Goal: Task Accomplishment & Management: Complete application form

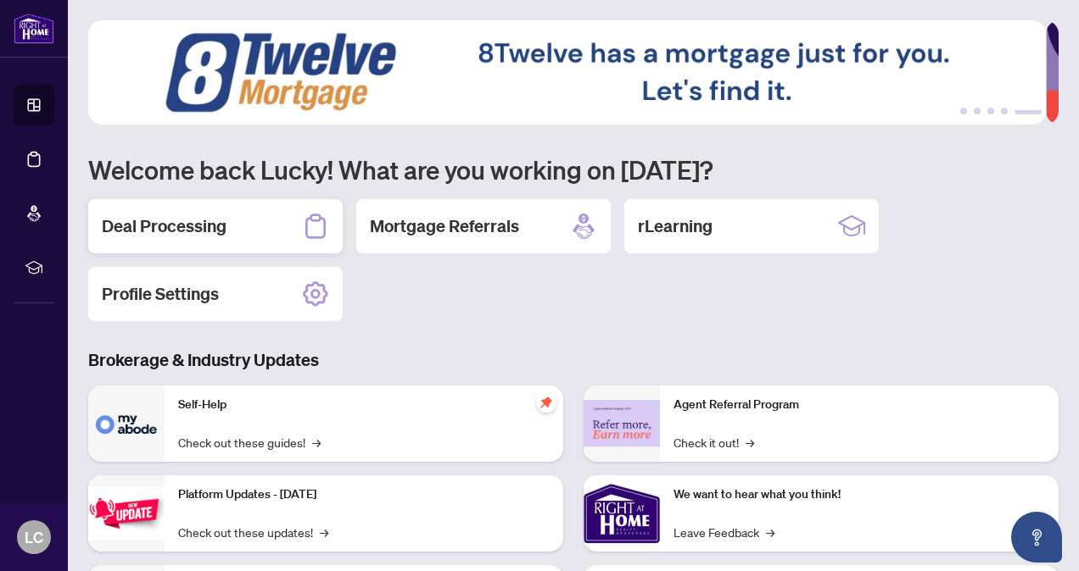
click at [162, 231] on h2 "Deal Processing" at bounding box center [164, 227] width 125 height 24
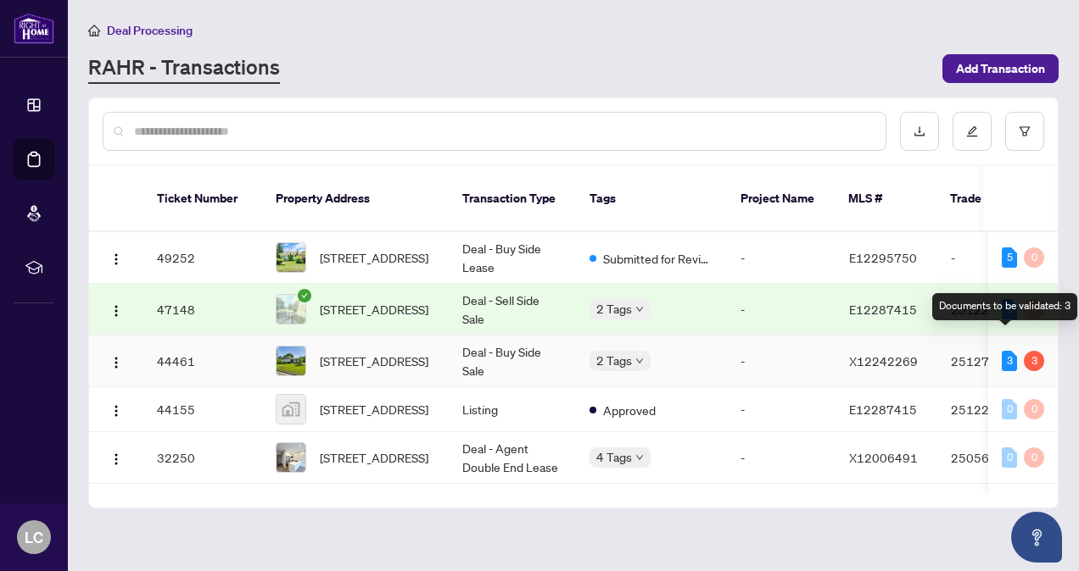
click at [1004, 351] on div "3" at bounding box center [1008, 361] width 15 height 20
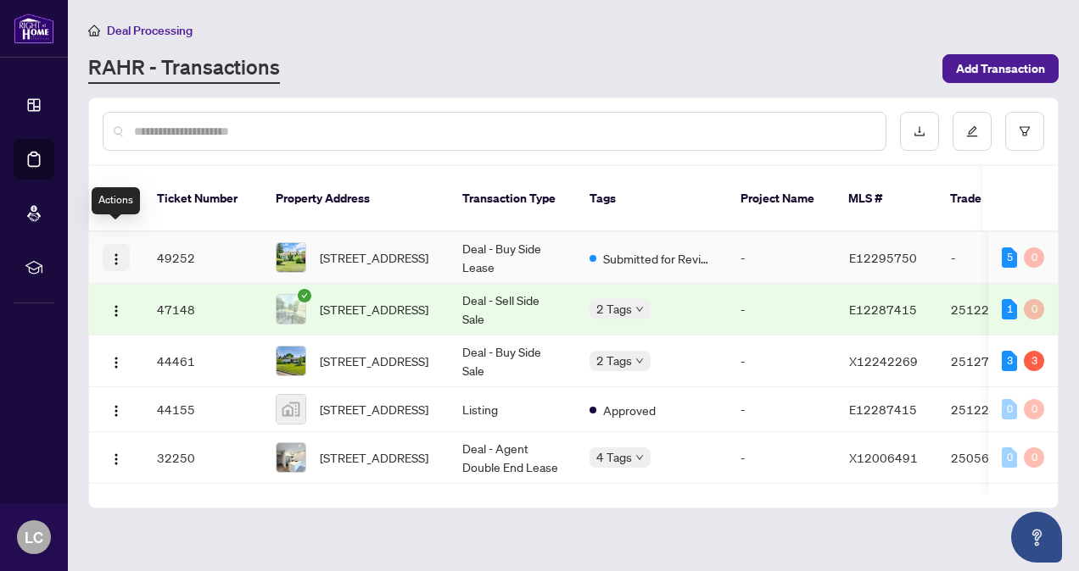
click at [120, 253] on img "button" at bounding box center [116, 260] width 14 height 14
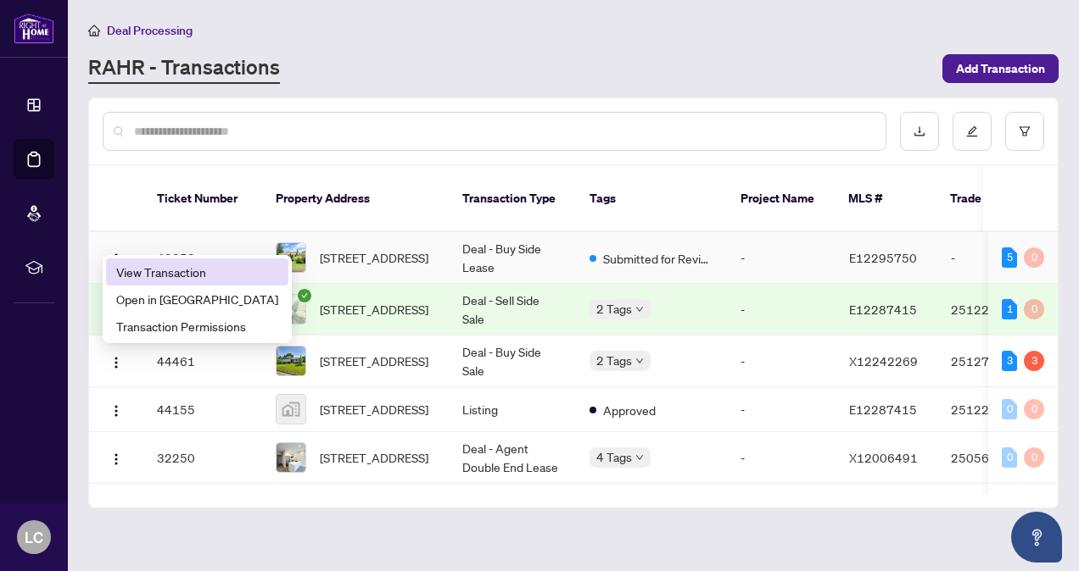
click at [160, 278] on span "View Transaction" at bounding box center [197, 272] width 162 height 19
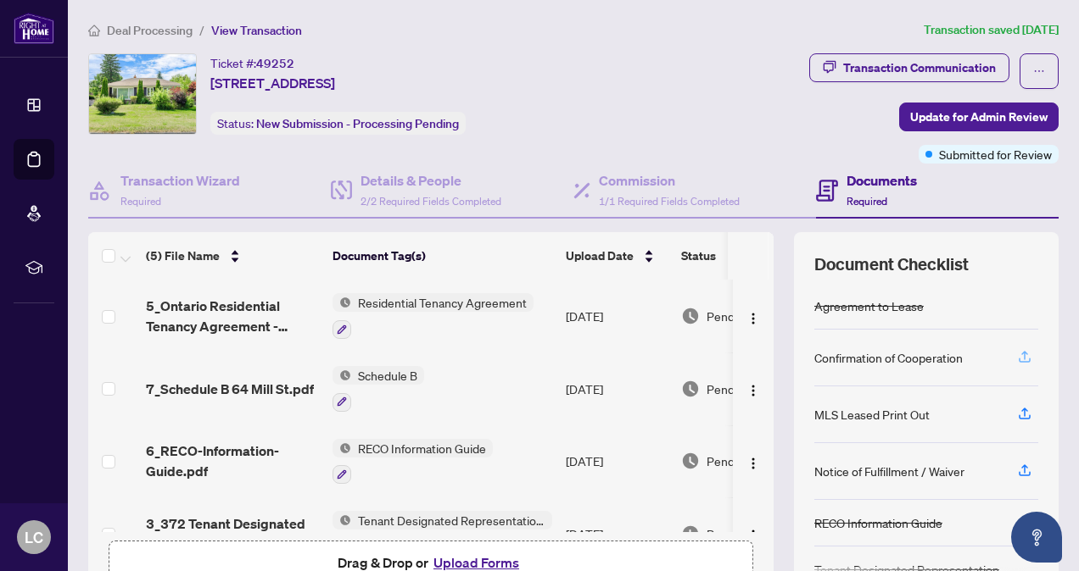
click at [1017, 351] on icon "button" at bounding box center [1024, 356] width 15 height 15
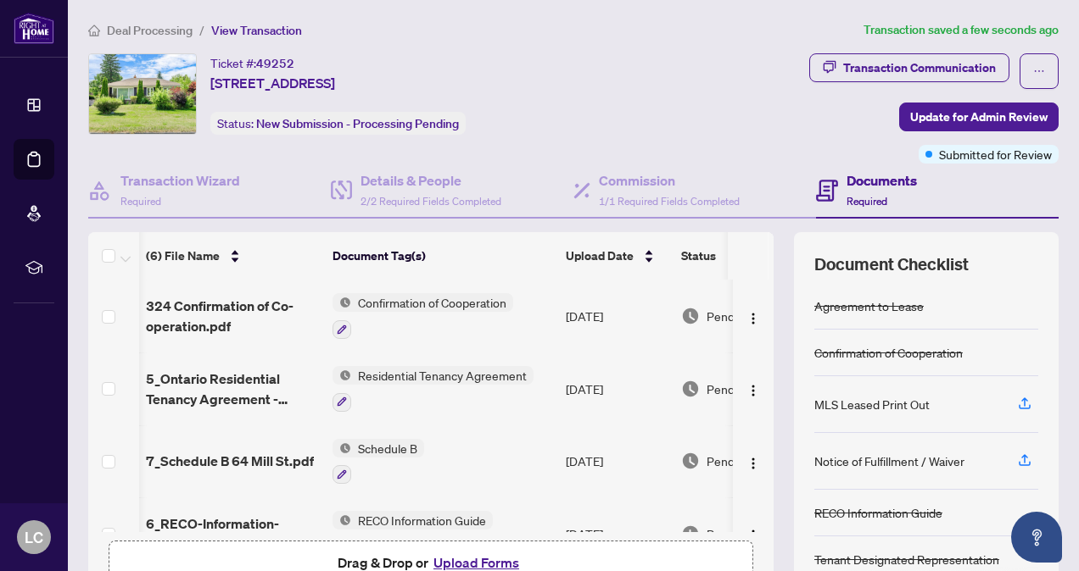
click at [244, 211] on div "Transaction Wizard Required" at bounding box center [209, 191] width 242 height 55
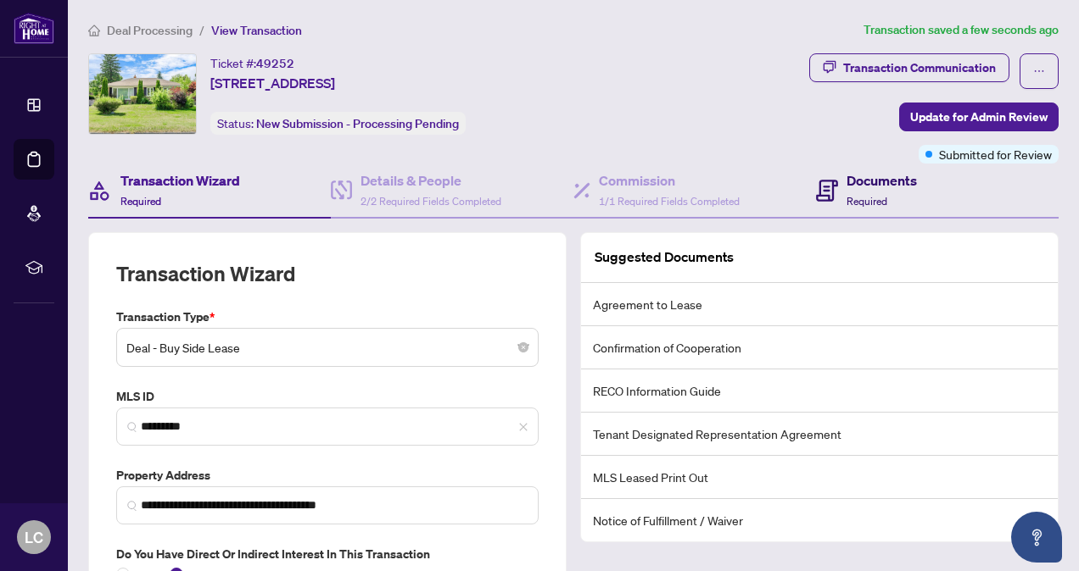
click at [822, 198] on icon at bounding box center [827, 191] width 22 height 22
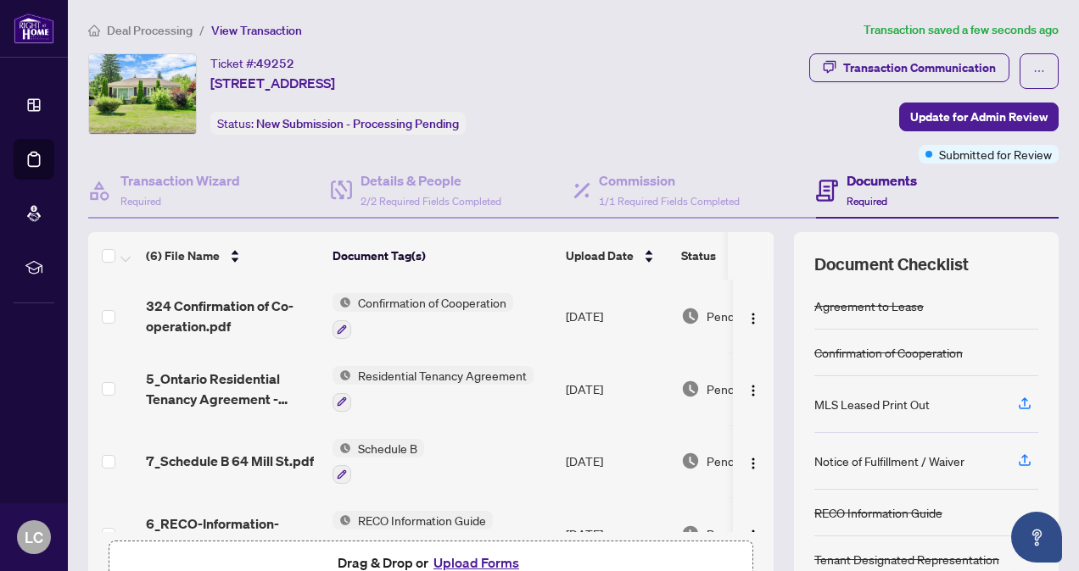
click at [470, 553] on button "Upload Forms" at bounding box center [476, 563] width 96 height 22
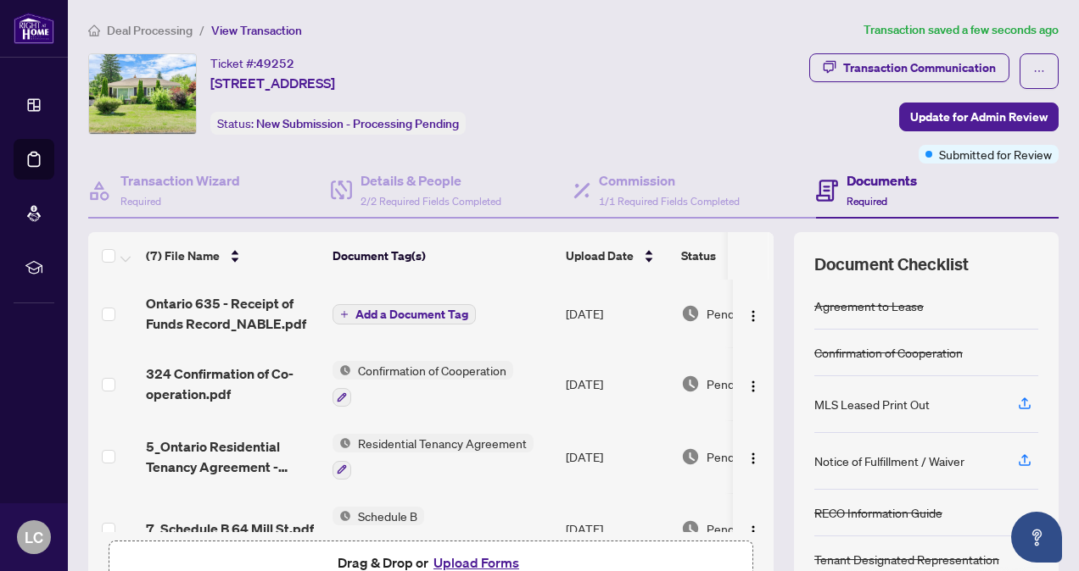
click at [465, 558] on button "Upload Forms" at bounding box center [476, 563] width 96 height 22
click at [471, 562] on button "Upload Forms" at bounding box center [476, 563] width 96 height 22
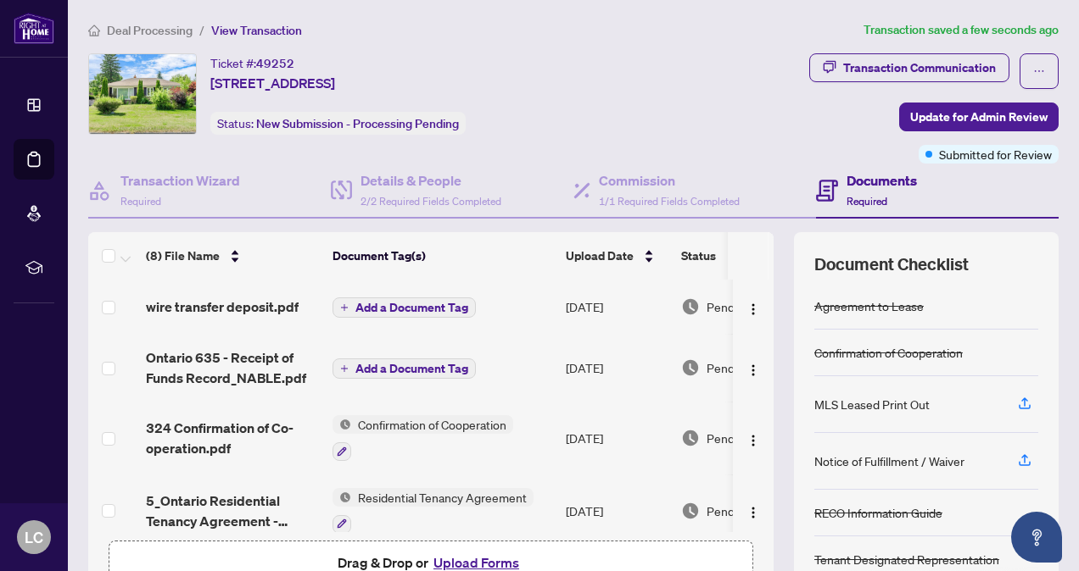
click at [402, 363] on span "Add a Document Tag" at bounding box center [411, 369] width 113 height 12
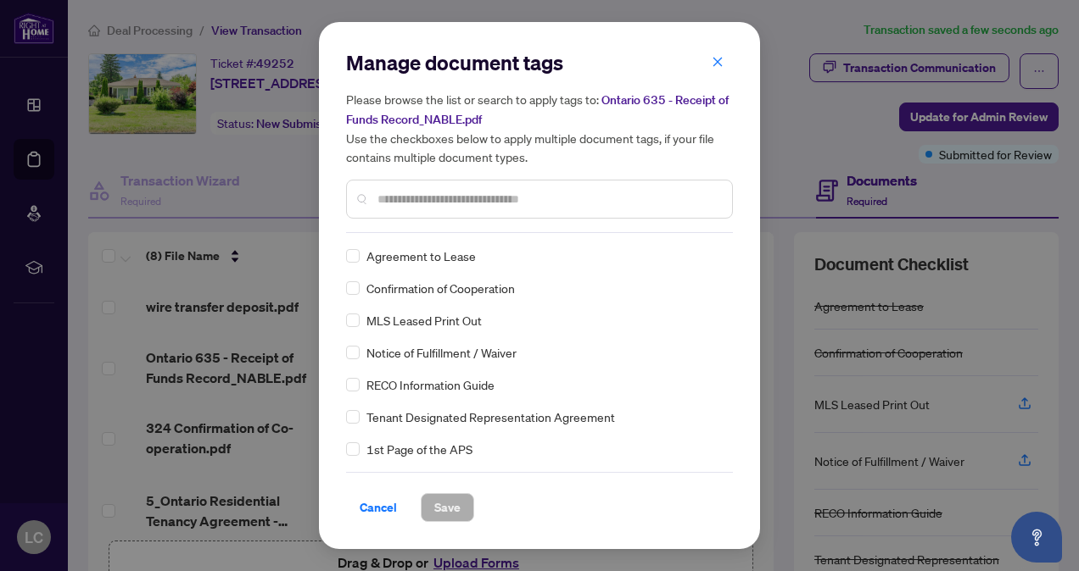
click at [452, 203] on input "text" at bounding box center [547, 199] width 341 height 19
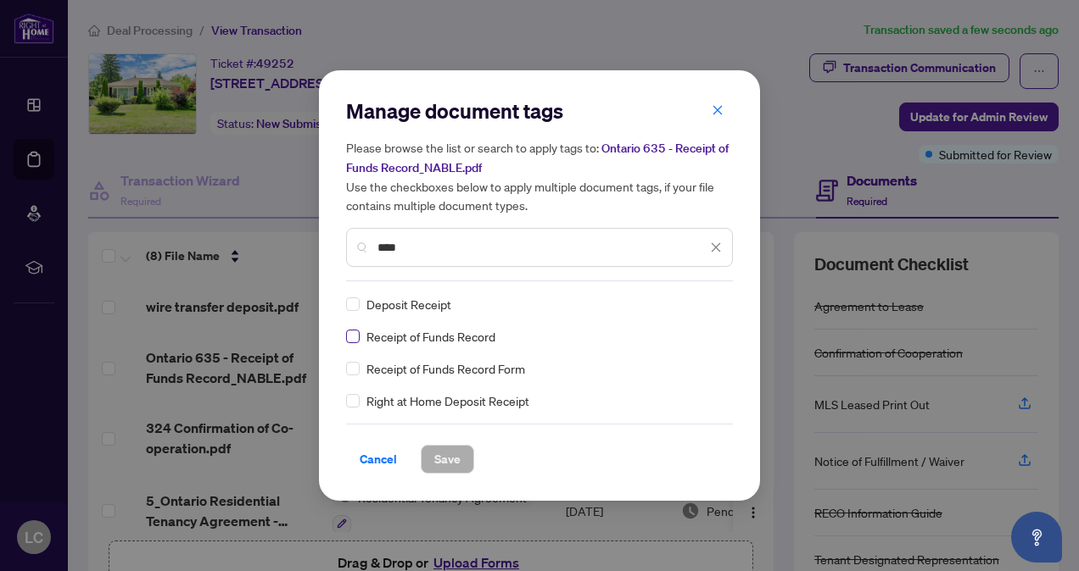
type input "****"
click at [444, 453] on span "Save" at bounding box center [447, 459] width 26 height 27
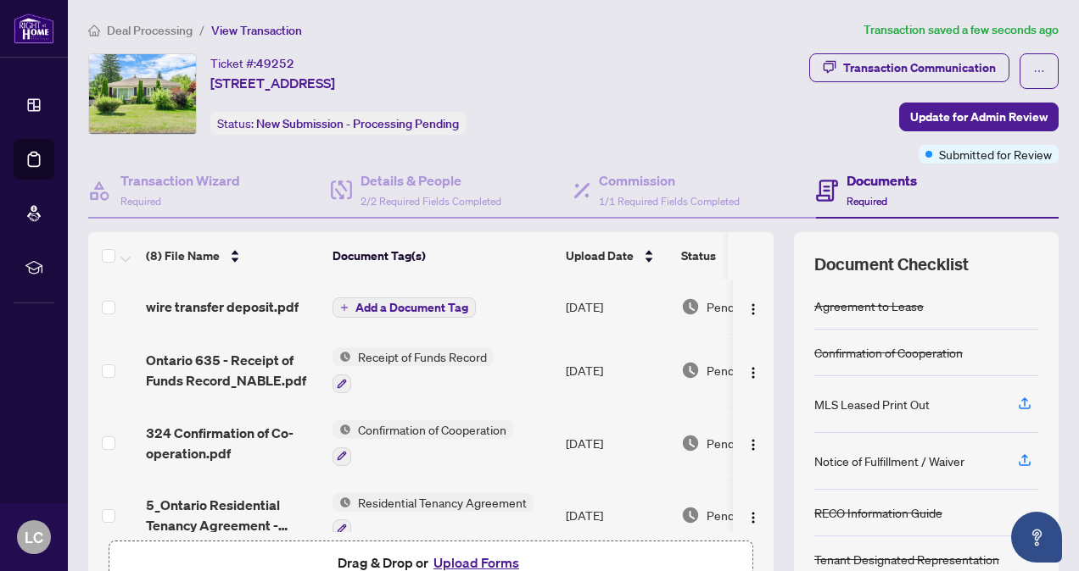
click at [402, 309] on span "Add a Document Tag" at bounding box center [411, 308] width 113 height 12
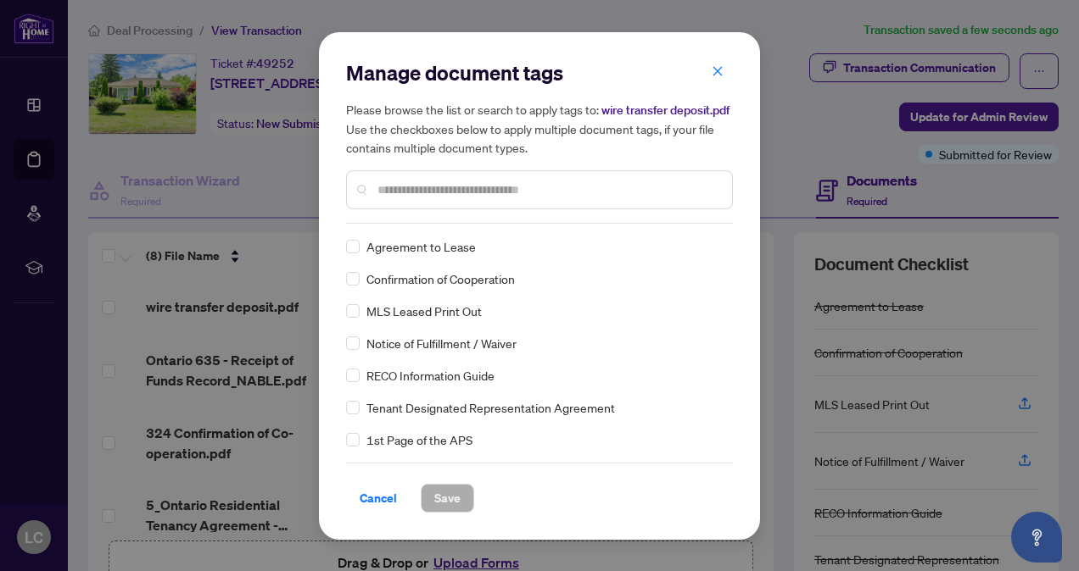
click at [411, 185] on input "text" at bounding box center [547, 190] width 341 height 19
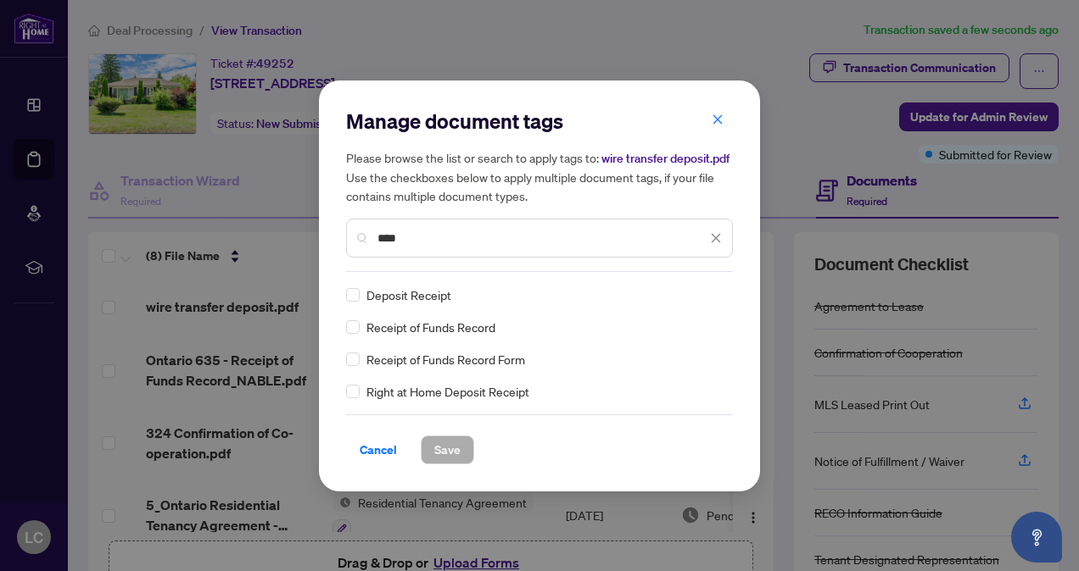
type input "****"
click at [431, 444] on button "Save" at bounding box center [447, 450] width 53 height 29
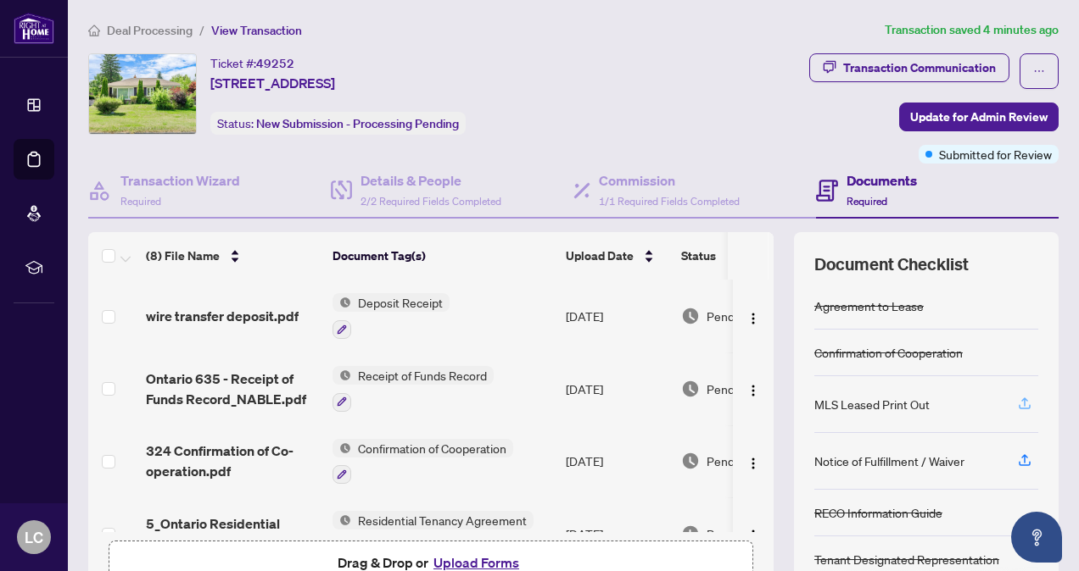
click at [1017, 399] on icon "button" at bounding box center [1024, 403] width 15 height 15
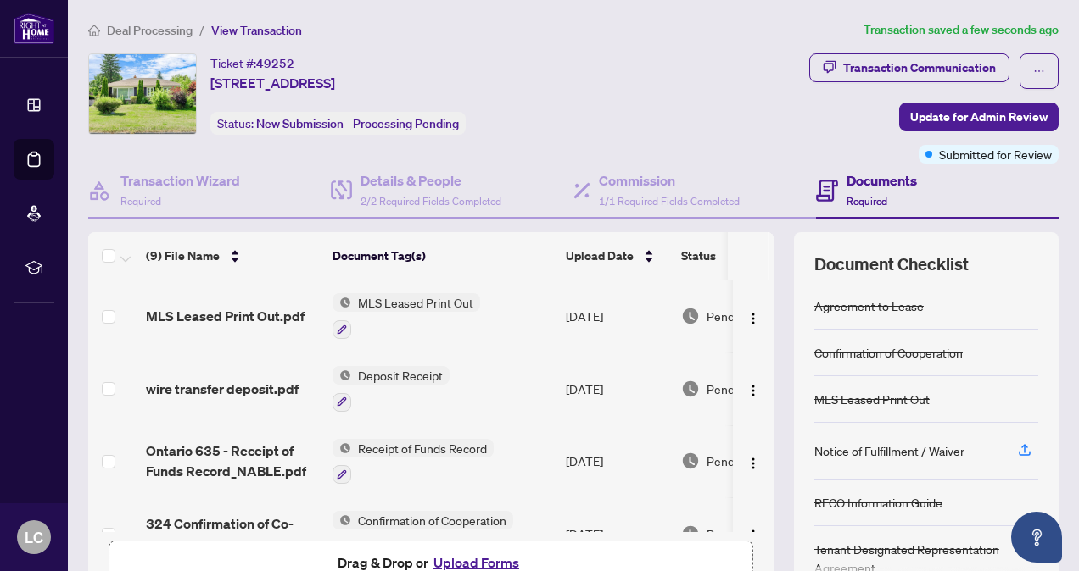
scroll to position [2, 0]
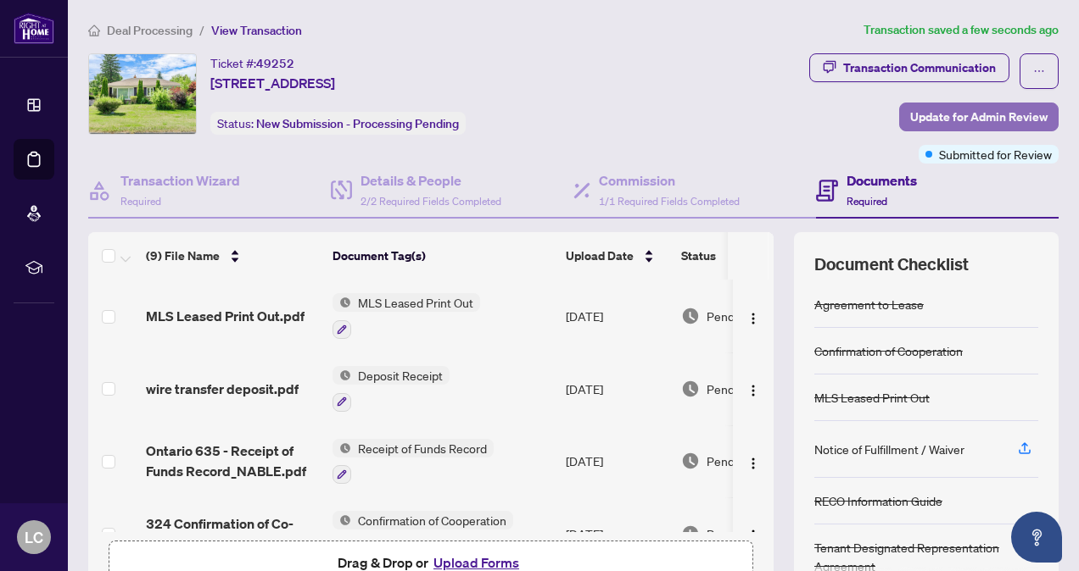
click at [995, 119] on span "Update for Admin Review" at bounding box center [978, 116] width 137 height 27
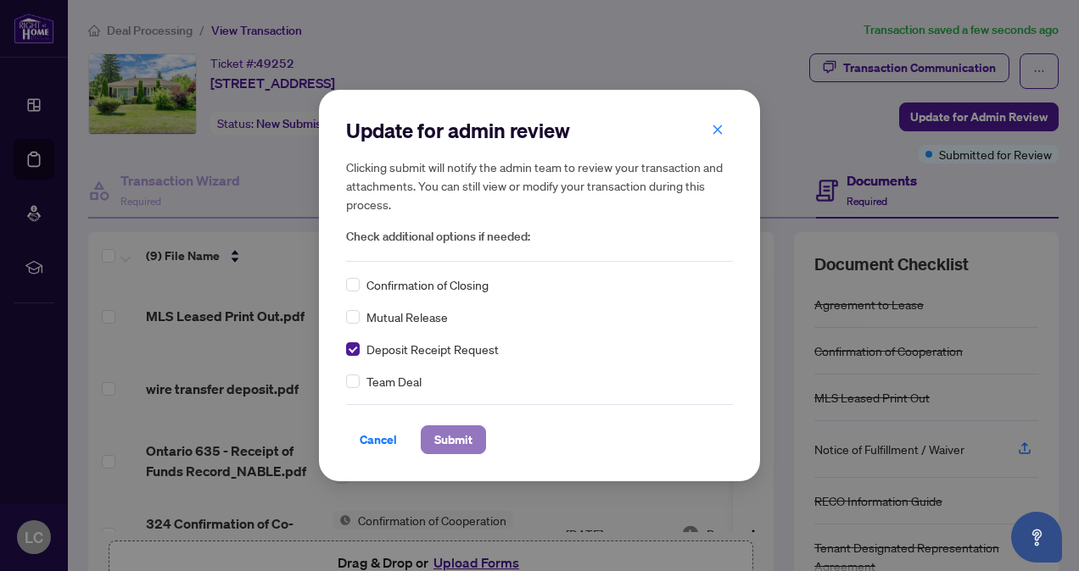
click at [452, 443] on span "Submit" at bounding box center [453, 439] width 38 height 27
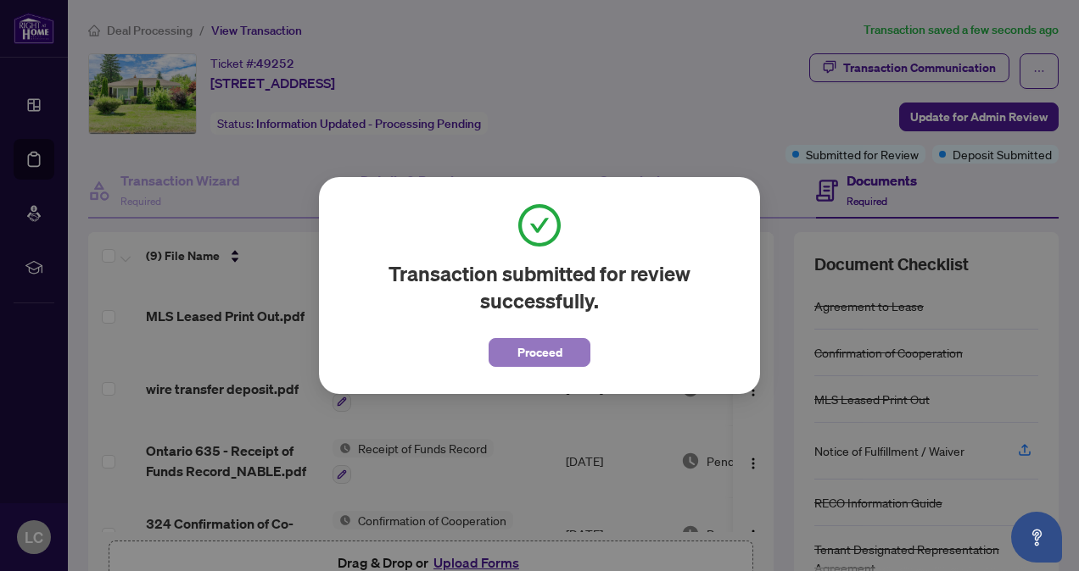
click at [541, 358] on span "Proceed" at bounding box center [539, 352] width 45 height 27
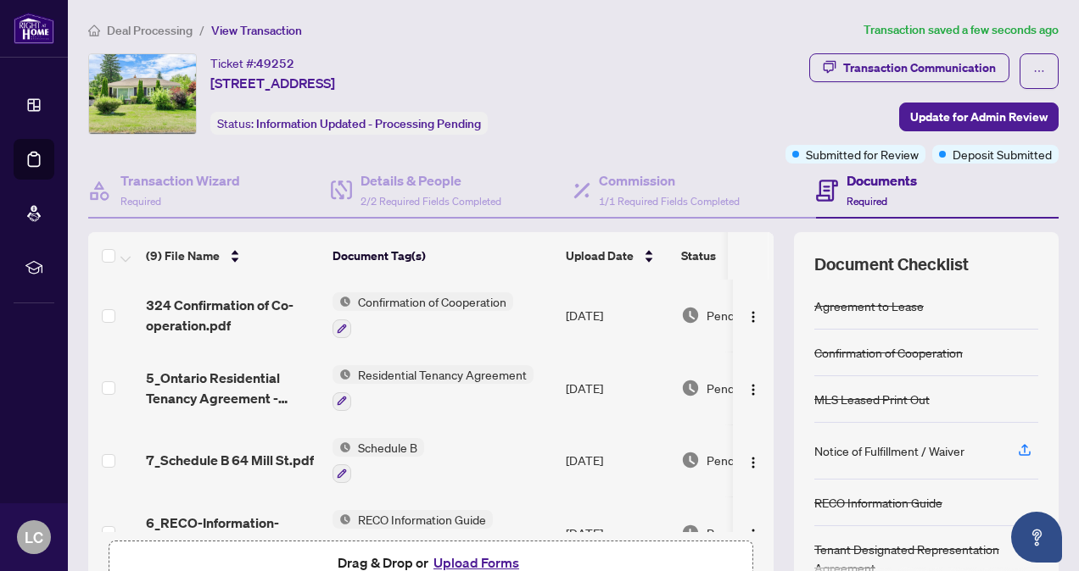
scroll to position [401, 0]
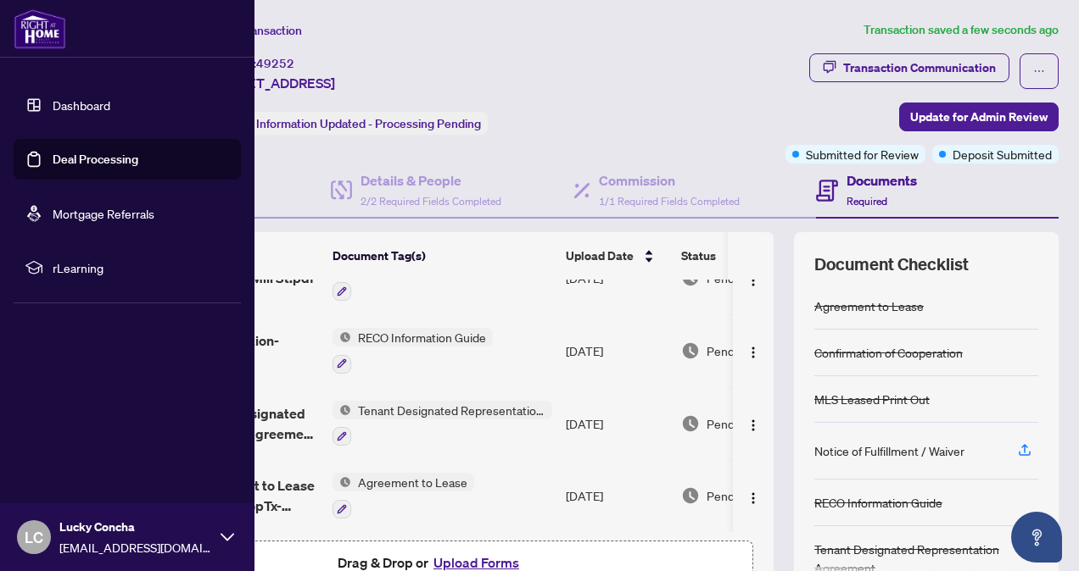
click at [76, 102] on link "Dashboard" at bounding box center [82, 105] width 58 height 15
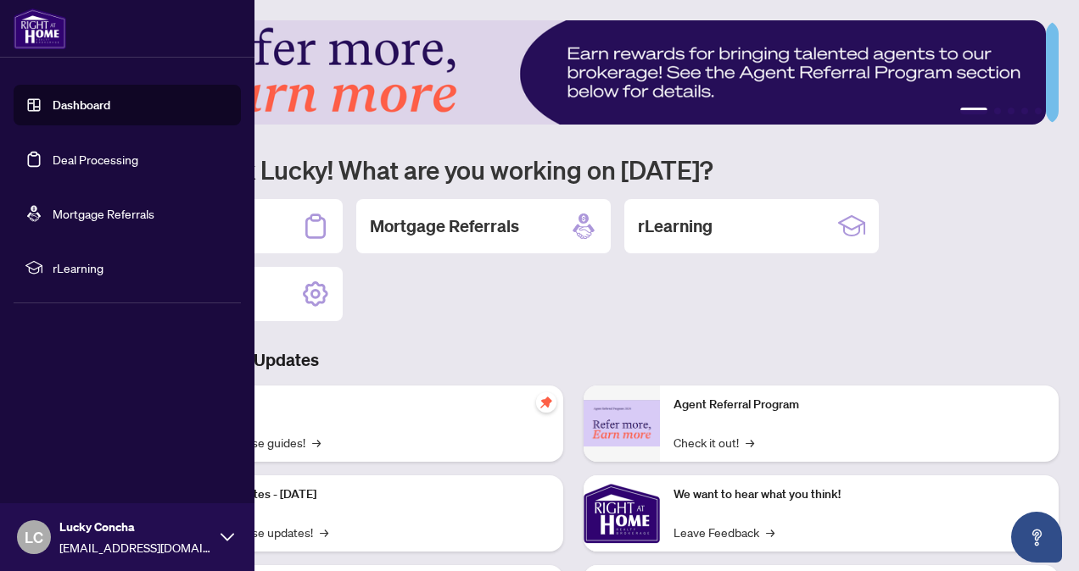
click at [83, 164] on link "Deal Processing" at bounding box center [96, 159] width 86 height 15
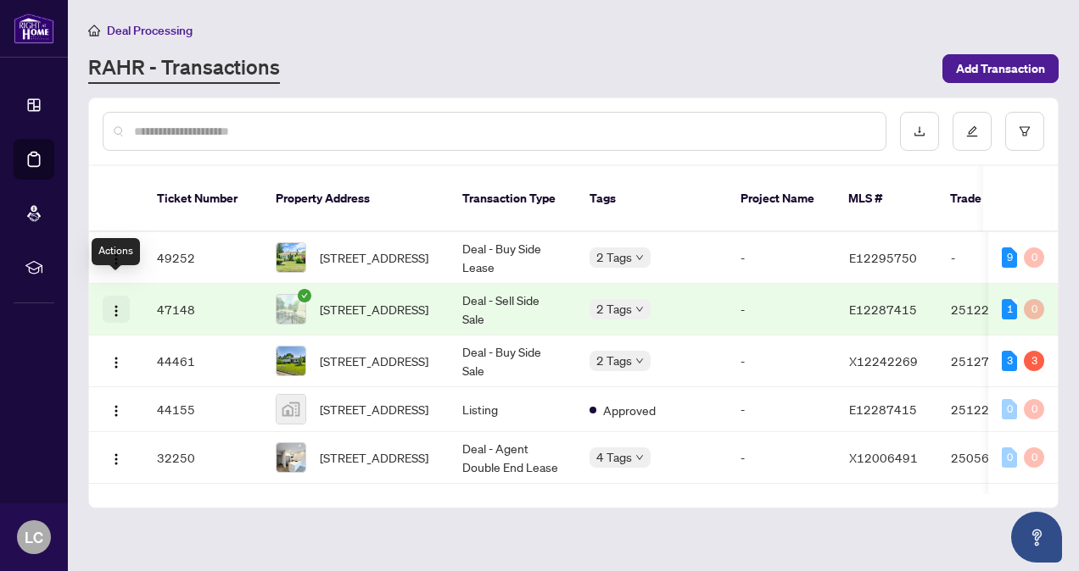
click at [111, 304] on img "button" at bounding box center [116, 311] width 14 height 14
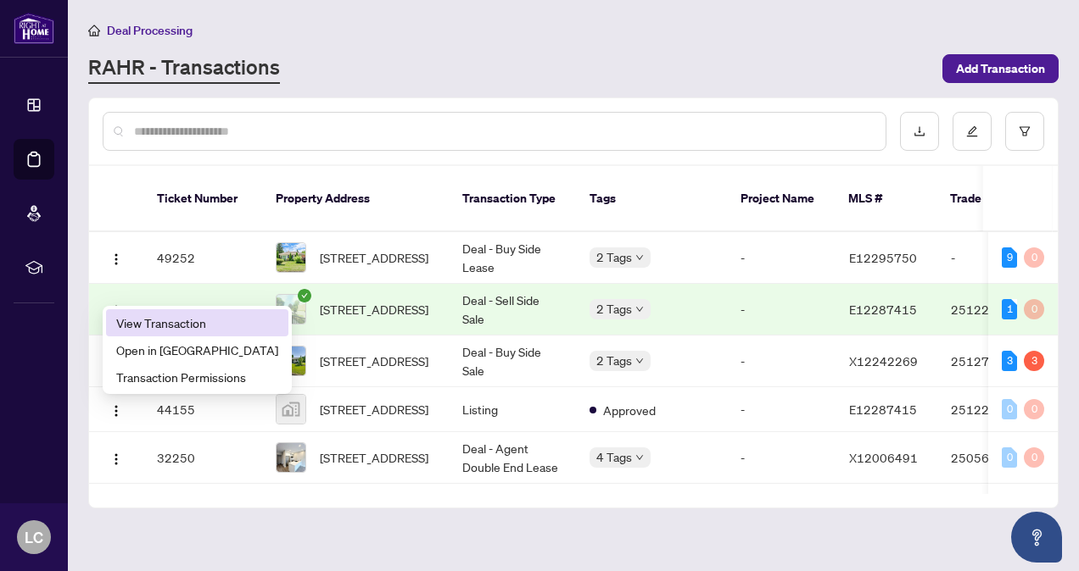
click at [148, 315] on span "View Transaction" at bounding box center [197, 323] width 162 height 19
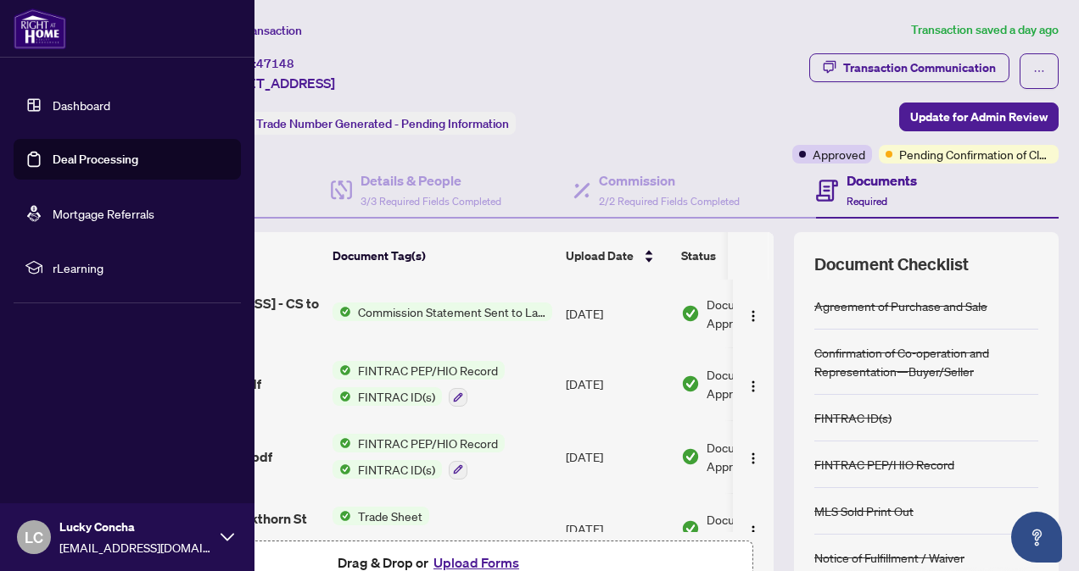
click at [58, 103] on link "Dashboard" at bounding box center [82, 105] width 58 height 15
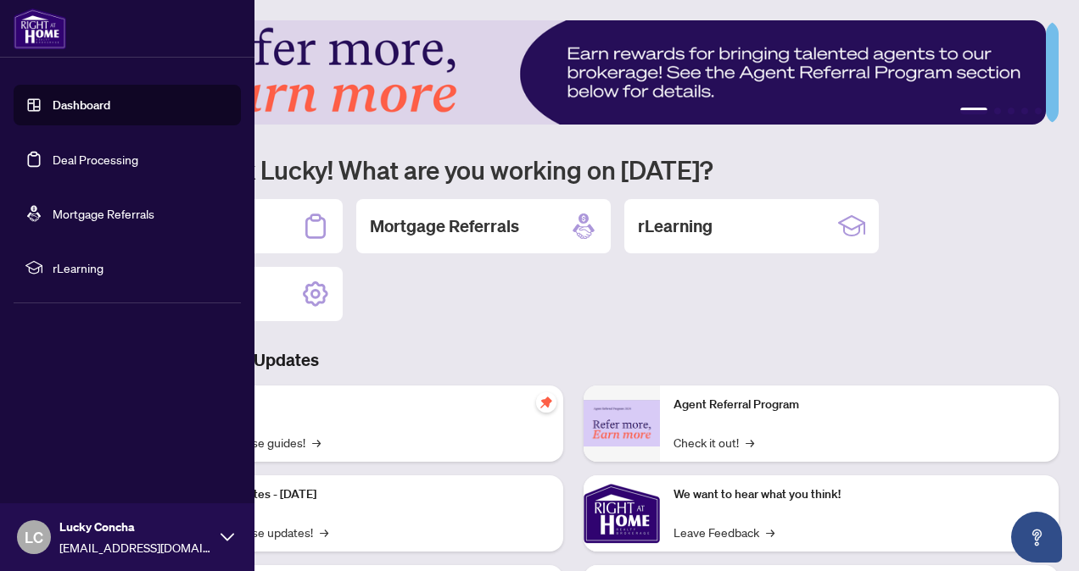
click at [112, 157] on link "Deal Processing" at bounding box center [96, 159] width 86 height 15
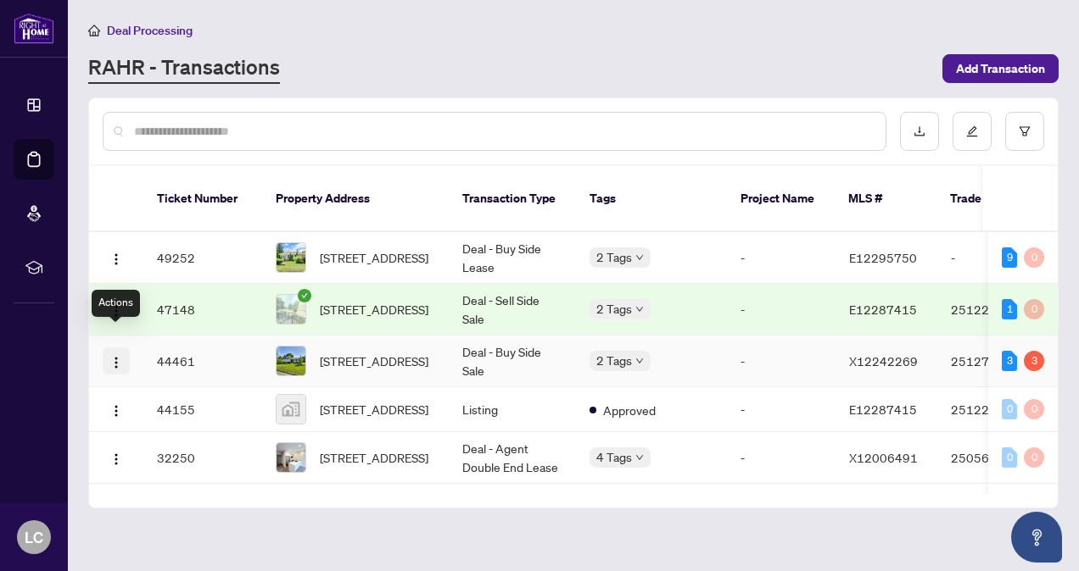
click at [114, 356] on img "button" at bounding box center [116, 363] width 14 height 14
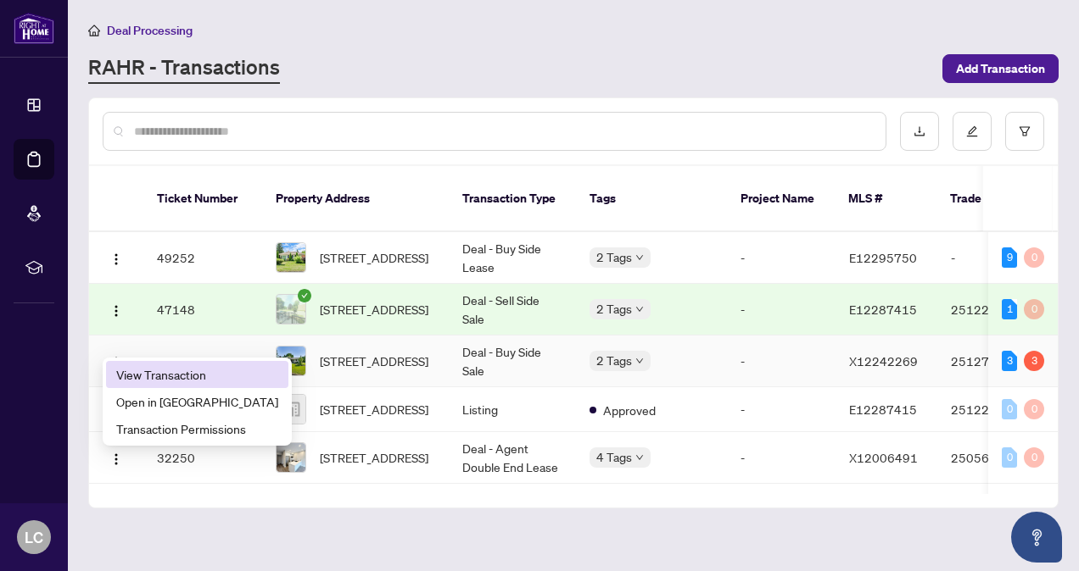
click at [166, 380] on span "View Transaction" at bounding box center [197, 374] width 162 height 19
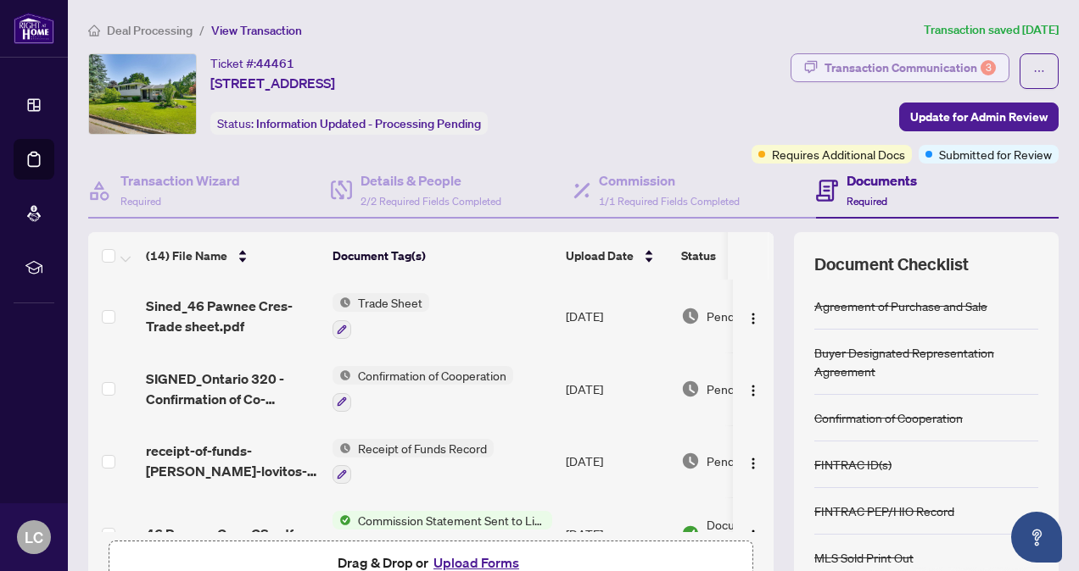
click at [899, 61] on div "Transaction Communication 3" at bounding box center [909, 67] width 171 height 27
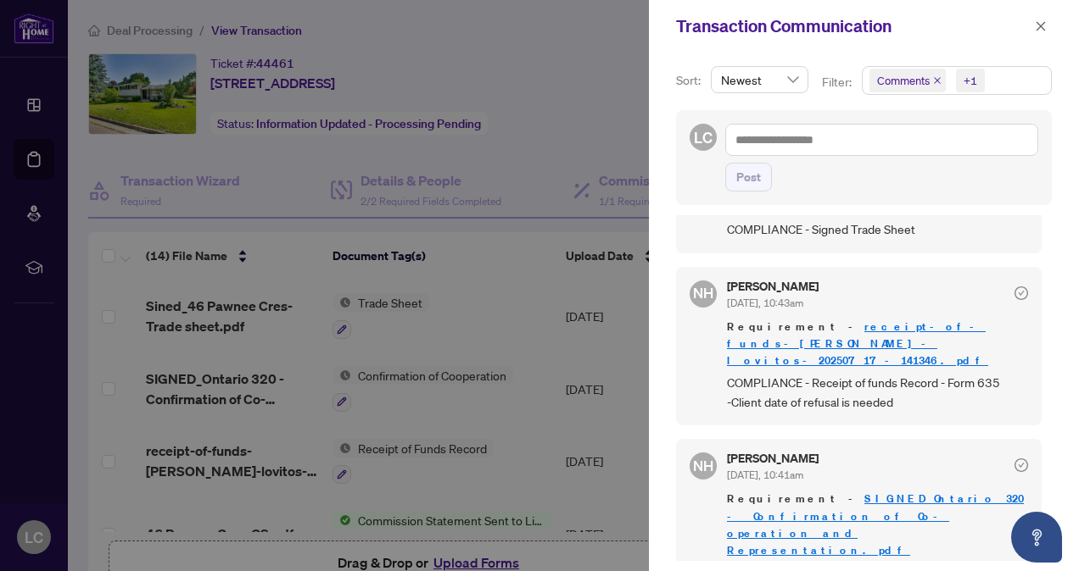
scroll to position [306, 0]
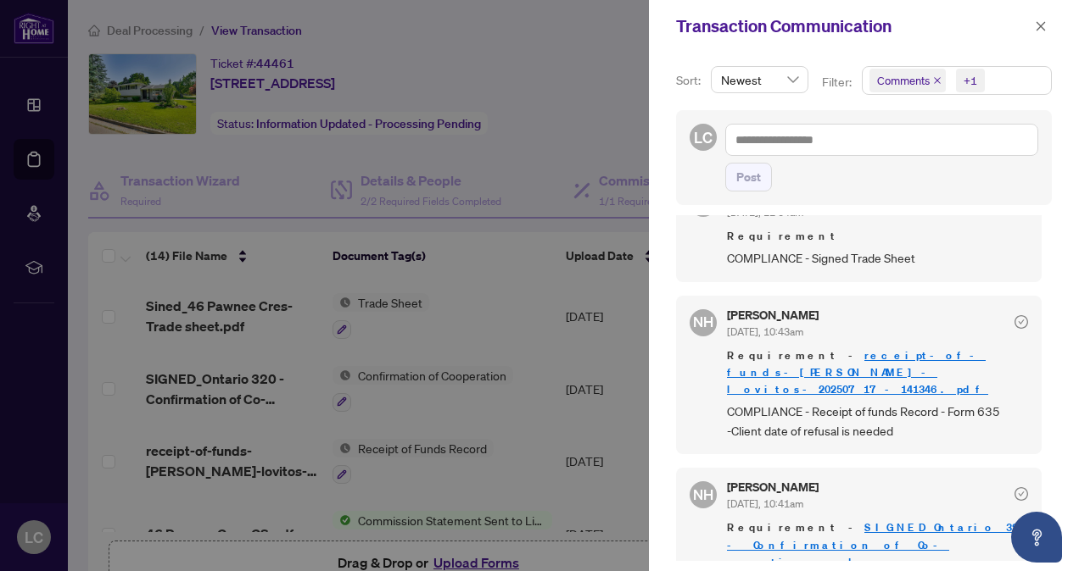
click at [485, 321] on div at bounding box center [539, 285] width 1079 height 571
click at [1046, 24] on icon "close" at bounding box center [1040, 26] width 12 height 12
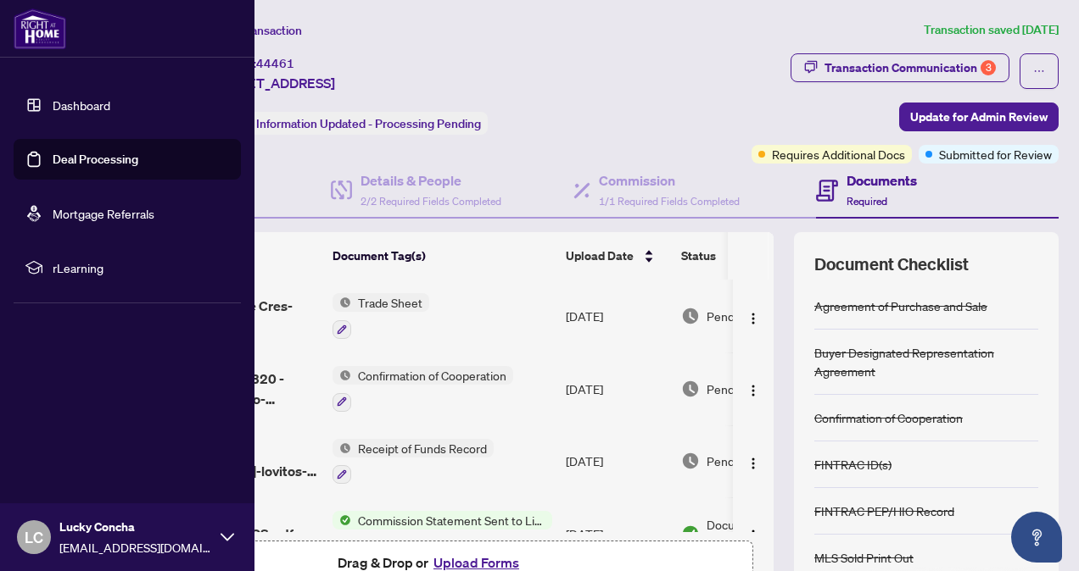
click at [58, 157] on link "Deal Processing" at bounding box center [96, 159] width 86 height 15
